Goal: Task Accomplishment & Management: Manage account settings

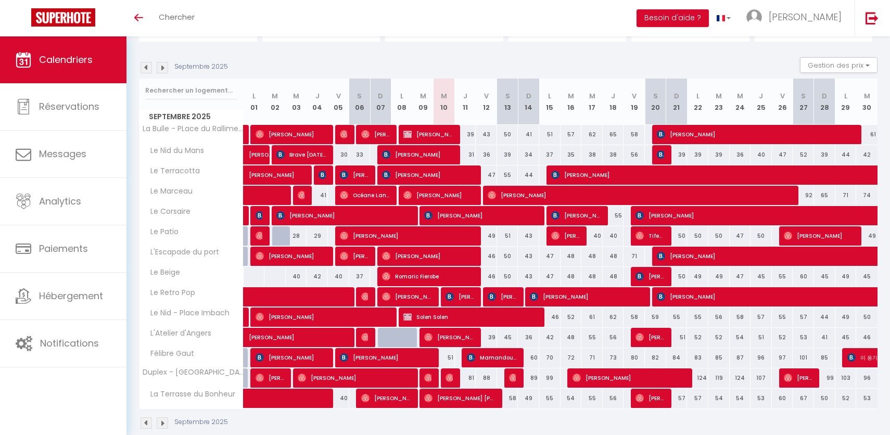
scroll to position [109, 0]
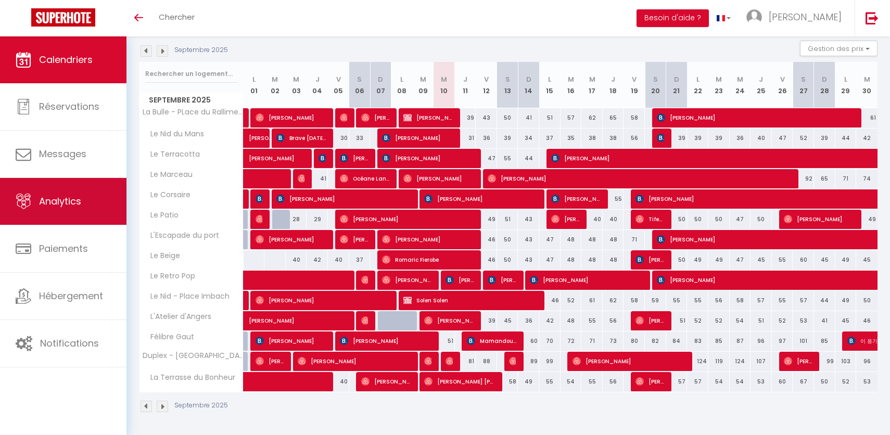
click at [55, 207] on span "Analytics" at bounding box center [60, 201] width 42 height 13
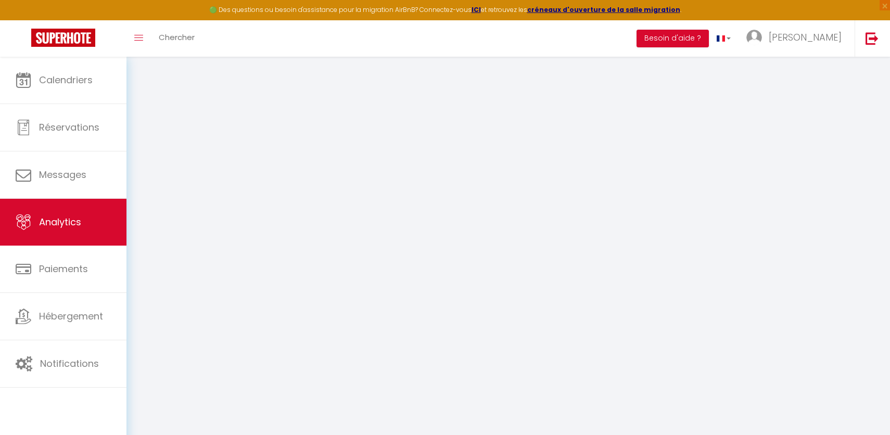
select select "2025"
select select "9"
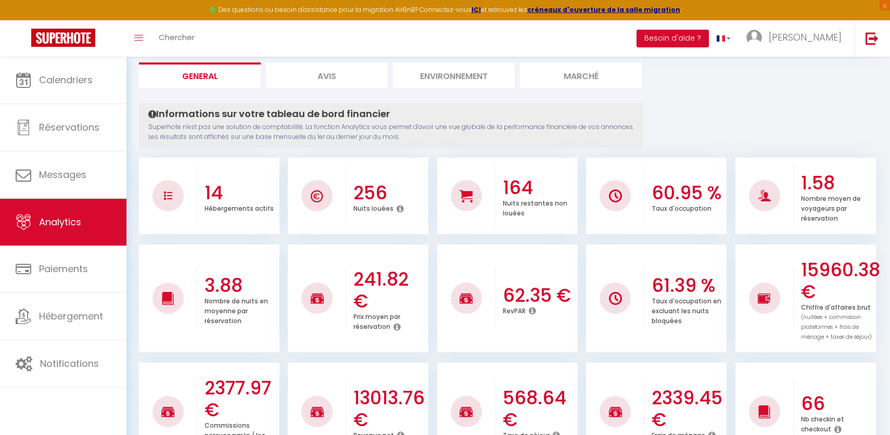
scroll to position [121, 0]
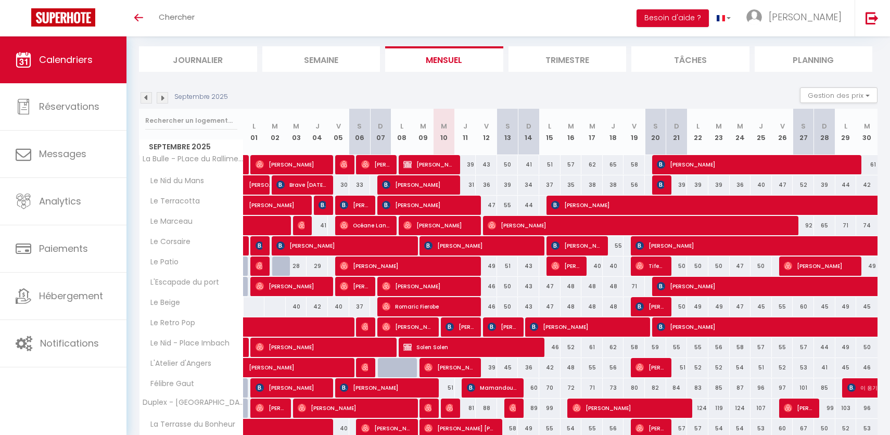
scroll to position [109, 0]
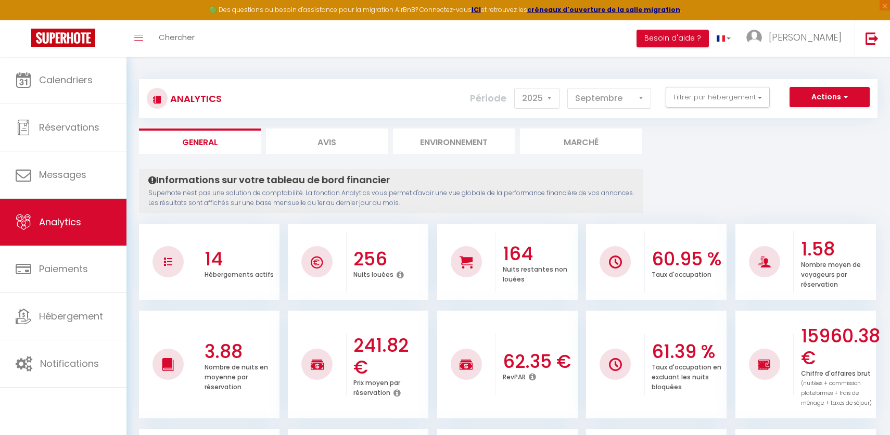
select select "2025"
select select "9"
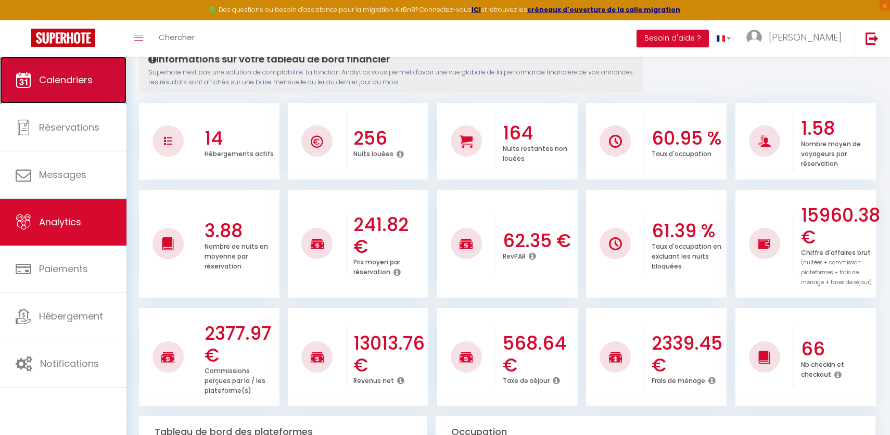
click at [89, 89] on link "Calendriers" at bounding box center [63, 80] width 126 height 47
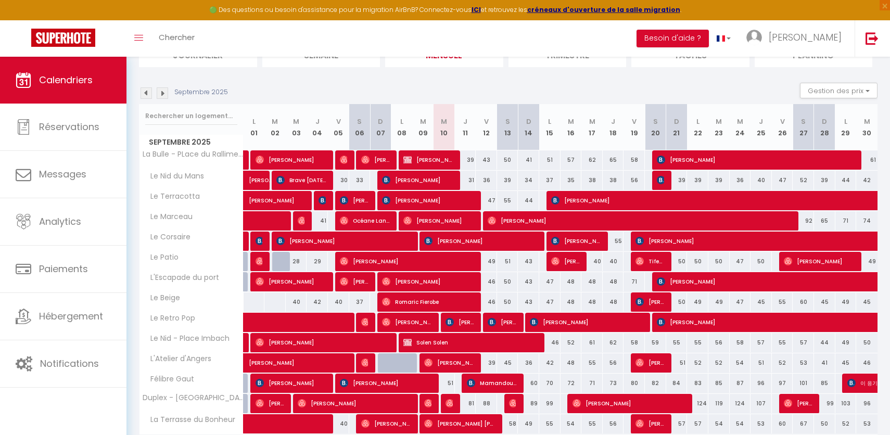
scroll to position [129, 0]
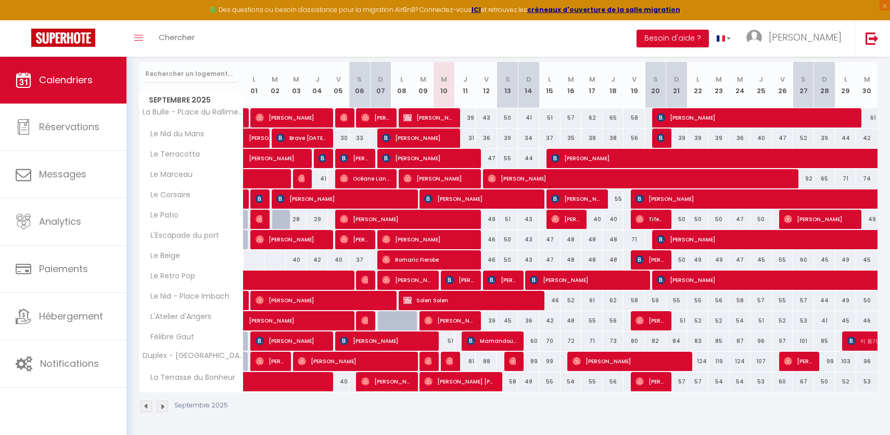
click at [518, 342] on div "60" at bounding box center [528, 340] width 21 height 19
select select
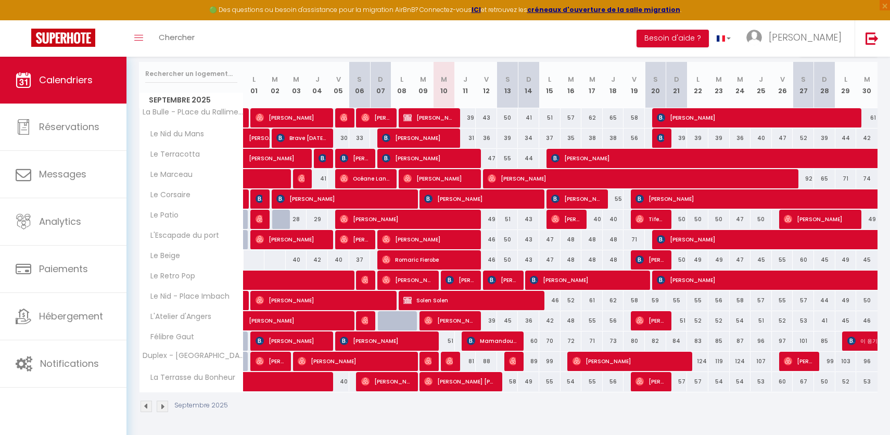
select select
type input "60"
type input "Dim 14 Septembre 2025"
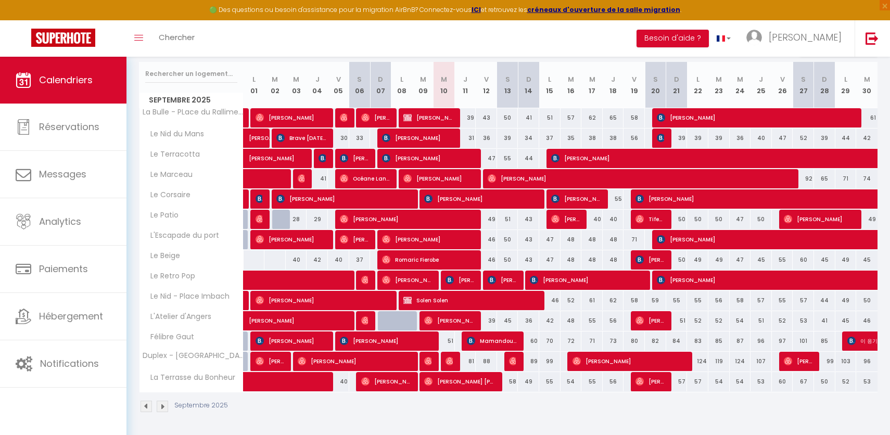
type input "Lun 15 Septembre 2025"
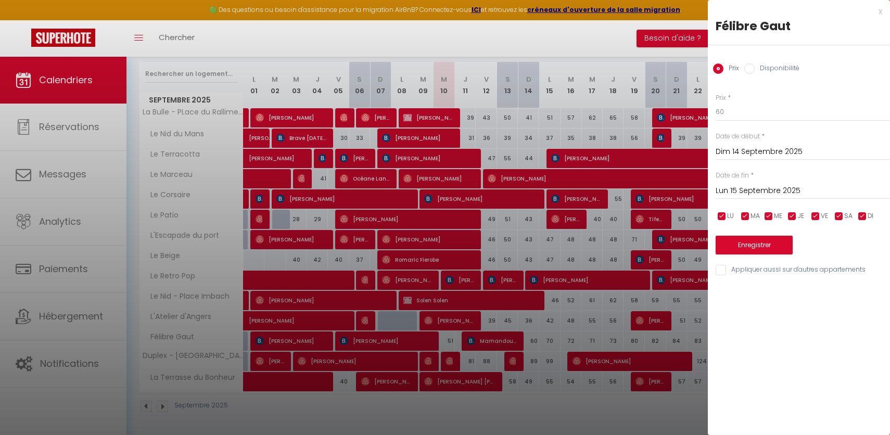
click at [520, 343] on div at bounding box center [445, 217] width 890 height 435
select select
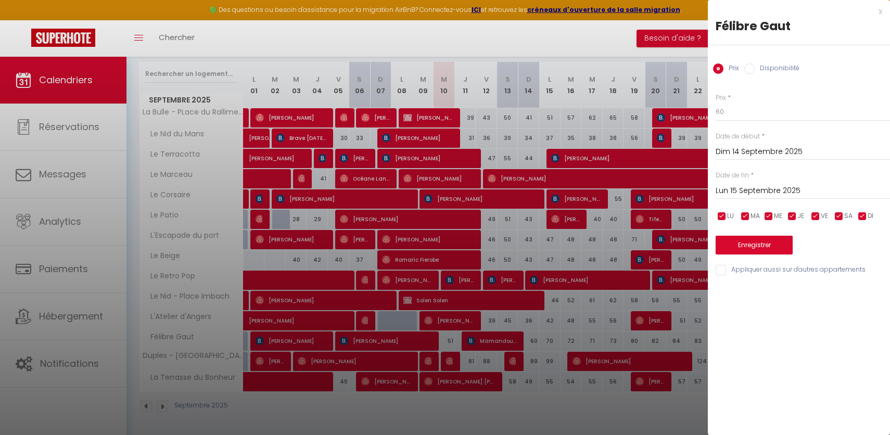
select select
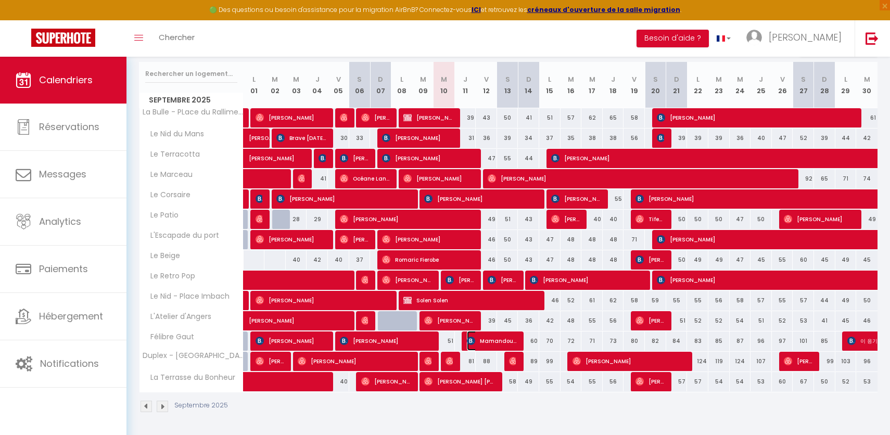
click at [496, 343] on span "Mamandou Adji" at bounding box center [492, 341] width 50 height 20
select select "OK"
select select "KO"
select select "0"
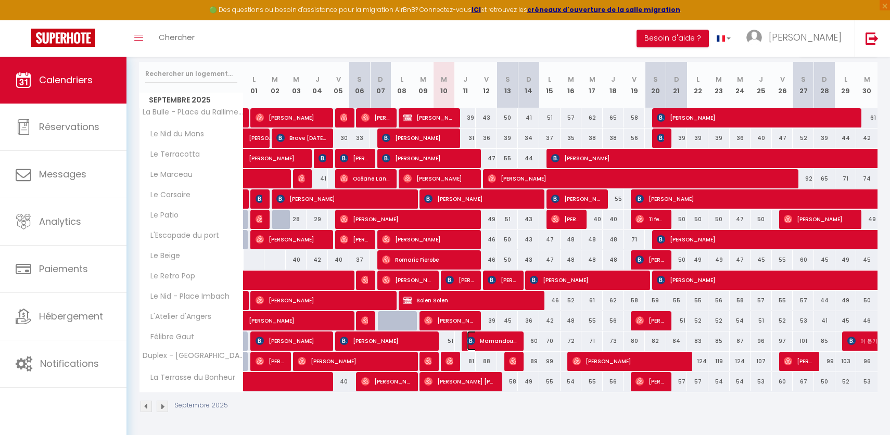
select select "1"
select select
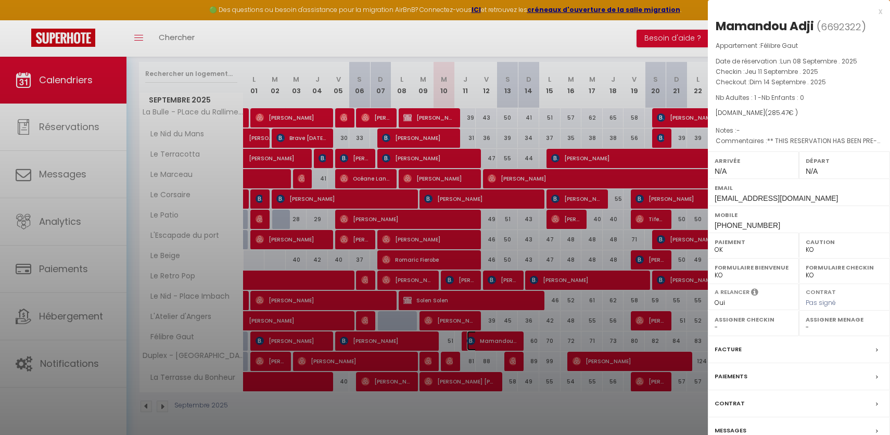
select select "39168"
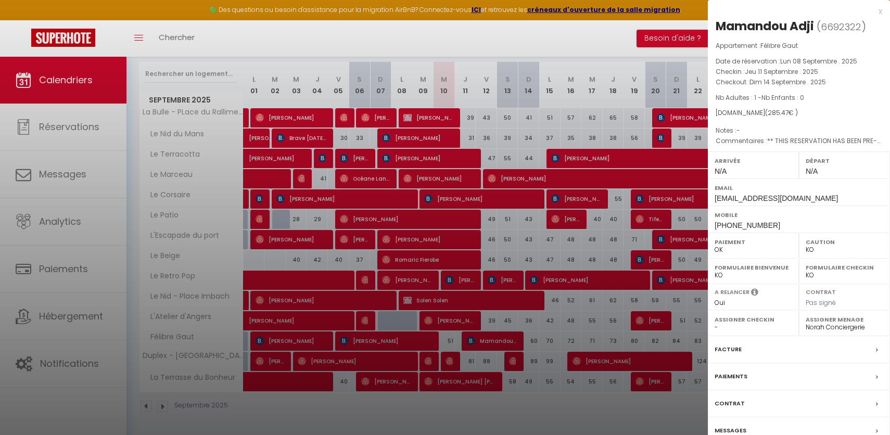
click at [557, 308] on div at bounding box center [445, 217] width 890 height 435
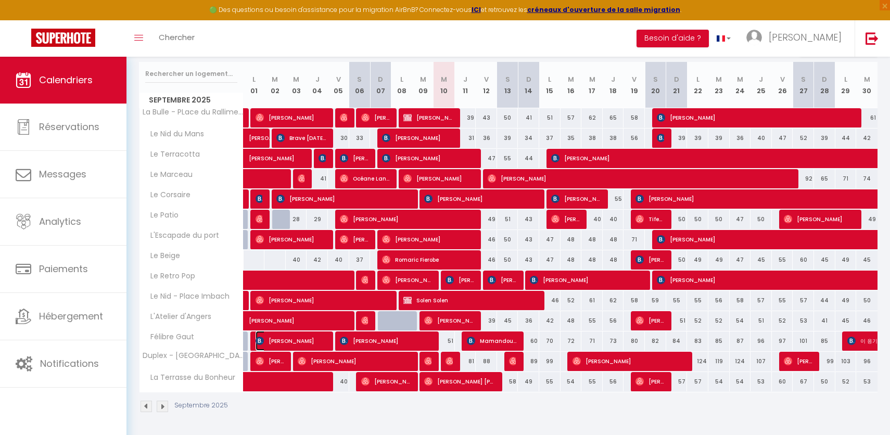
click at [292, 345] on span "[PERSON_NAME]" at bounding box center [290, 341] width 71 height 20
select select "OK"
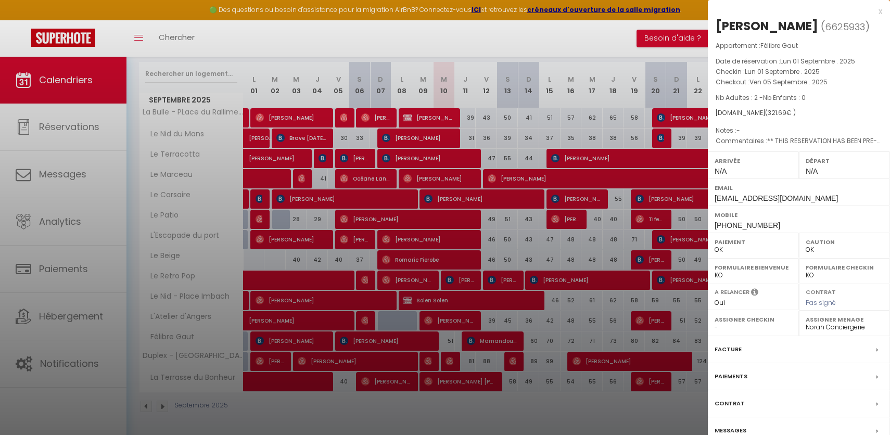
click at [585, 161] on div at bounding box center [445, 217] width 890 height 435
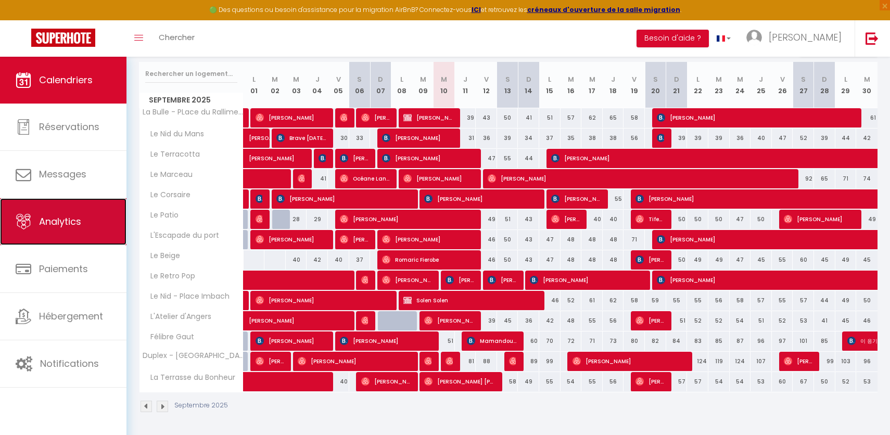
click at [60, 228] on link "Analytics" at bounding box center [63, 221] width 126 height 47
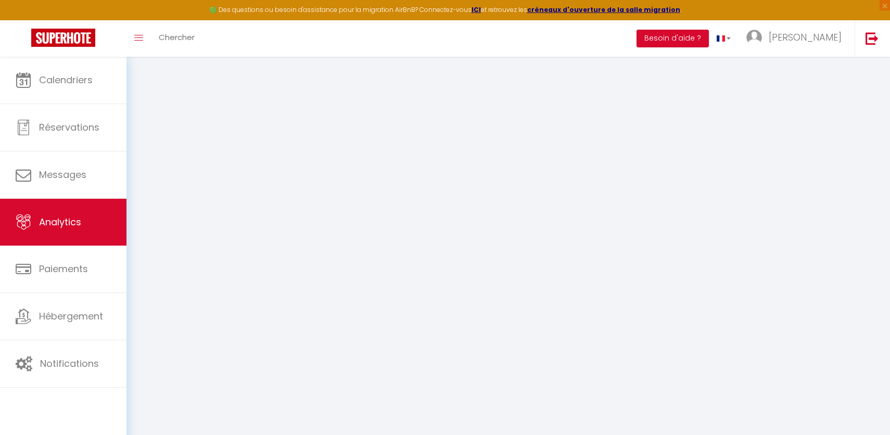
select select "2025"
select select "9"
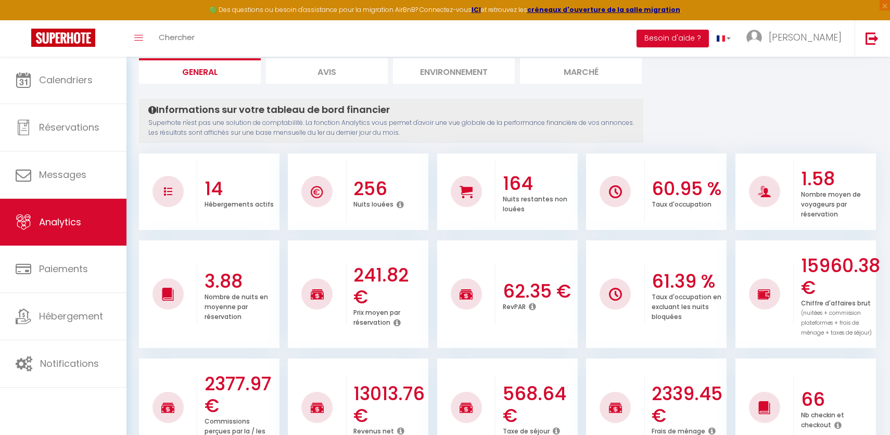
scroll to position [160, 0]
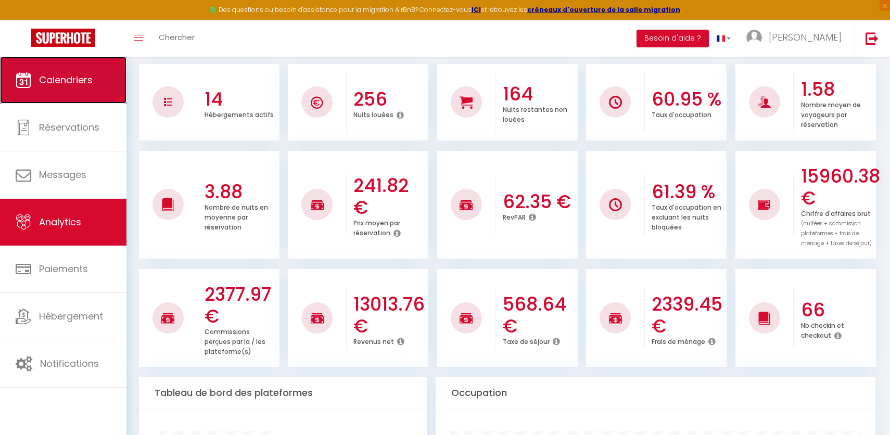
click at [73, 93] on link "Calendriers" at bounding box center [63, 80] width 126 height 47
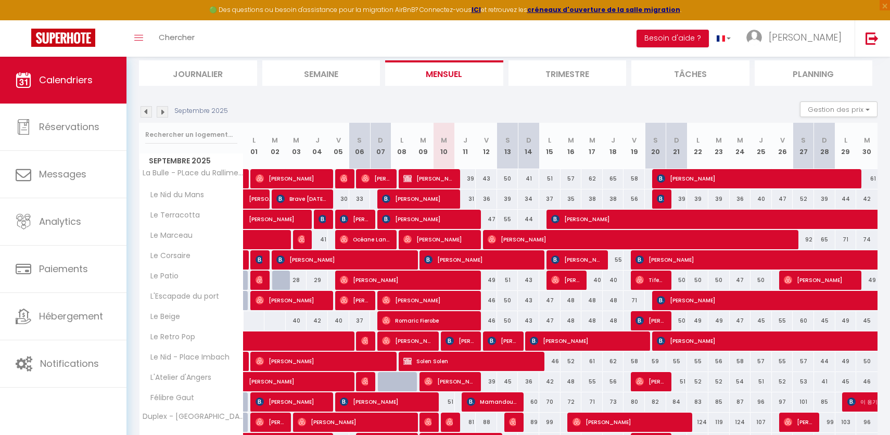
scroll to position [118, 0]
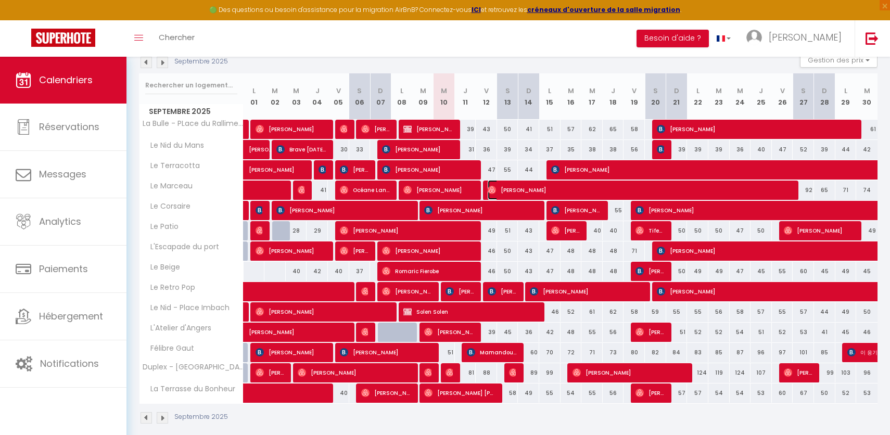
click at [573, 191] on span "[PERSON_NAME]" at bounding box center [640, 190] width 306 height 20
select select "OK"
select select "0"
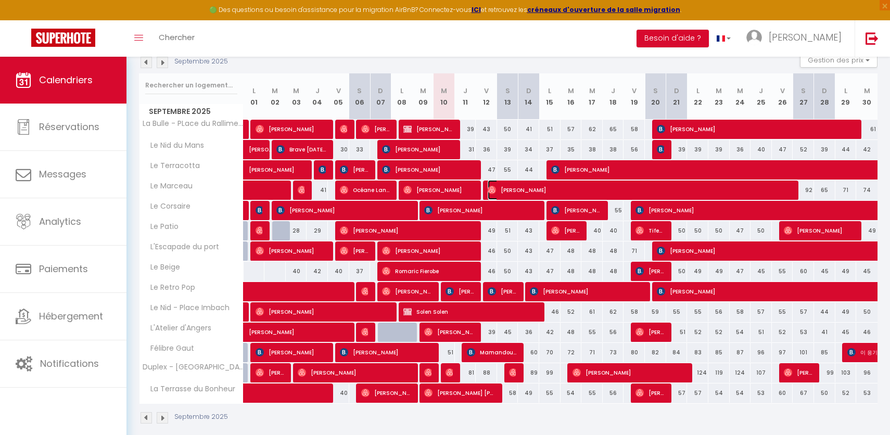
select select "1"
select select
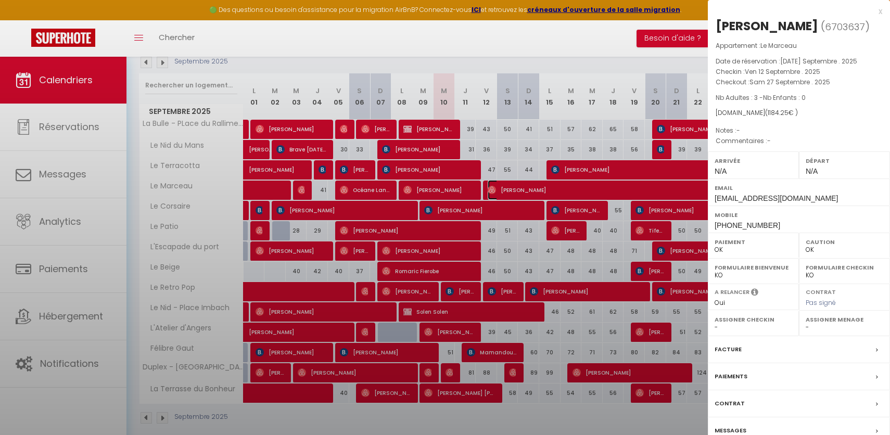
select select "41097"
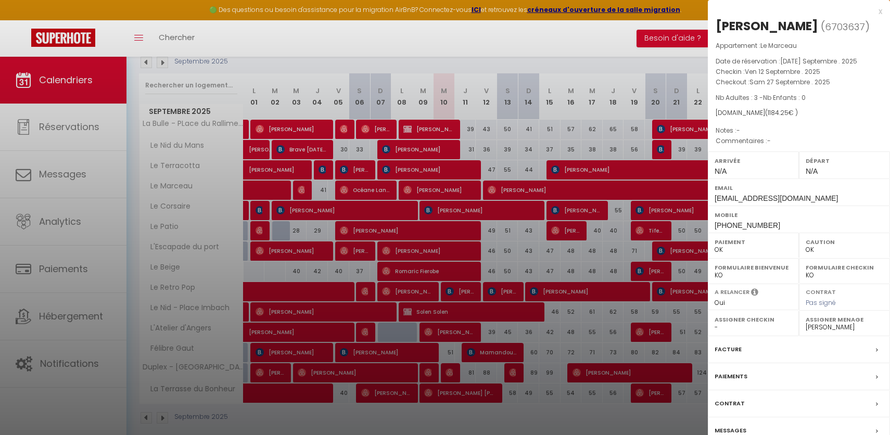
click at [392, 409] on div at bounding box center [445, 217] width 890 height 435
